Goal: Book appointment/travel/reservation

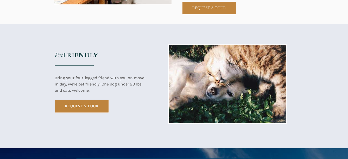
scroll to position [572, 0]
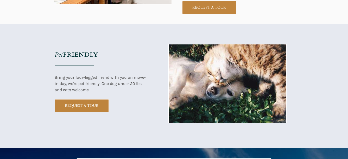
click at [92, 105] on span "REQUEST A TOUR" at bounding box center [82, 105] width 54 height 4
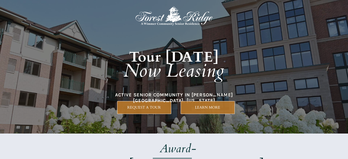
click at [141, 18] on img at bounding box center [173, 15] width 77 height 21
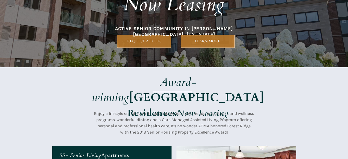
scroll to position [78, 0]
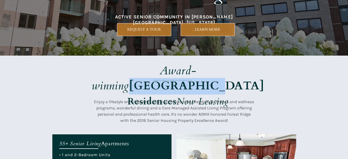
drag, startPoint x: 186, startPoint y: 69, endPoint x: 251, endPoint y: 70, distance: 65.2
click at [251, 78] on strong "[GEOGRAPHIC_DATA]" at bounding box center [196, 86] width 135 height 16
drag, startPoint x: 251, startPoint y: 70, endPoint x: 237, endPoint y: 70, distance: 13.5
copy strong "[GEOGRAPHIC_DATA]"
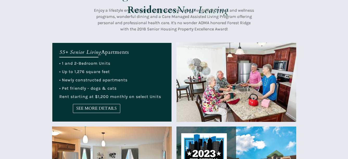
scroll to position [182, 0]
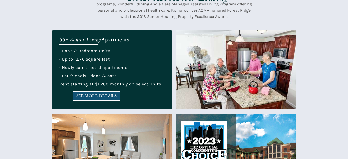
click at [100, 95] on span "SEE MORE DETAILS" at bounding box center [96, 96] width 47 height 5
